Goal: Entertainment & Leisure: Consume media (video, audio)

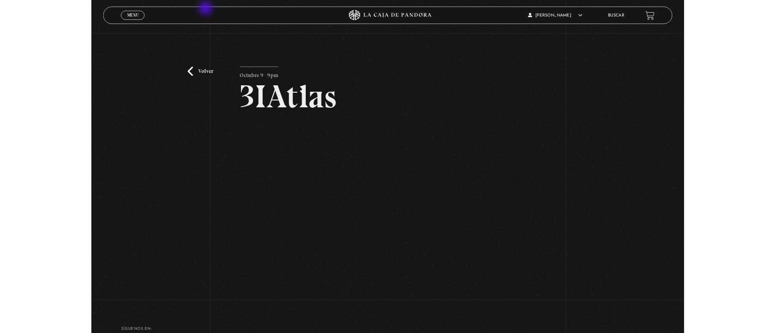
scroll to position [77, 0]
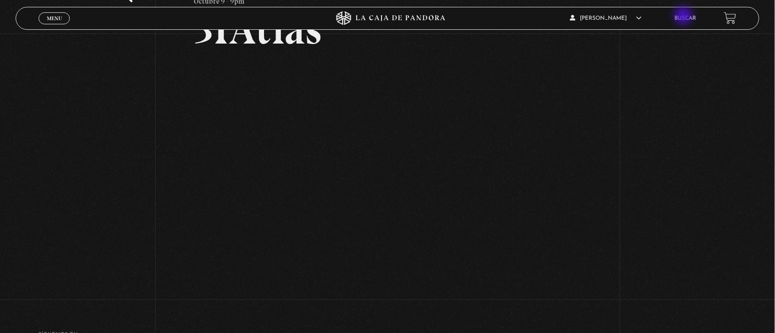
click at [685, 17] on link "Buscar" at bounding box center [686, 19] width 22 height 6
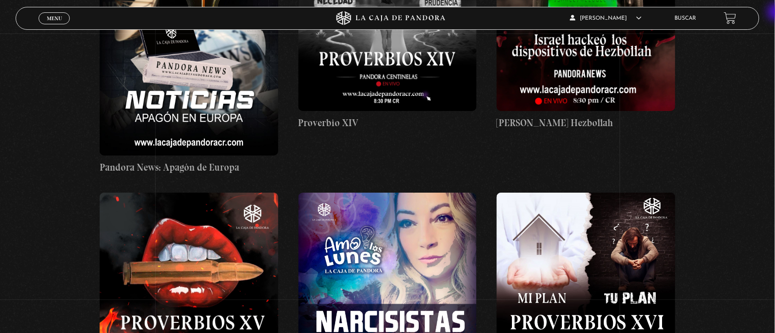
scroll to position [3084, 0]
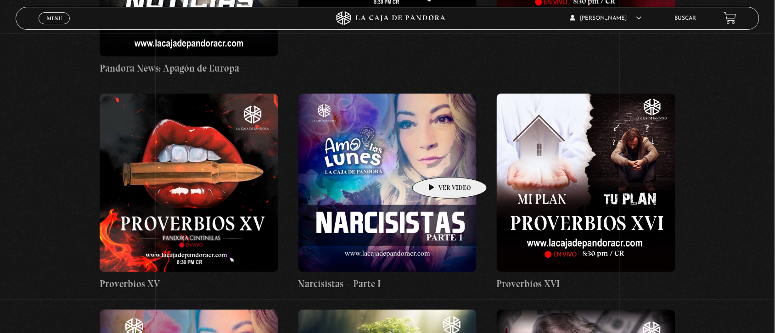
click at [435, 163] on figure at bounding box center [387, 183] width 179 height 179
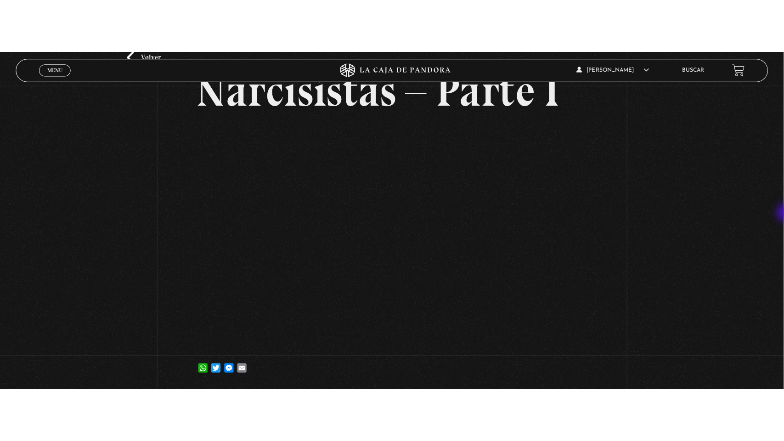
scroll to position [67, 0]
